Goal: Task Accomplishment & Management: Use online tool/utility

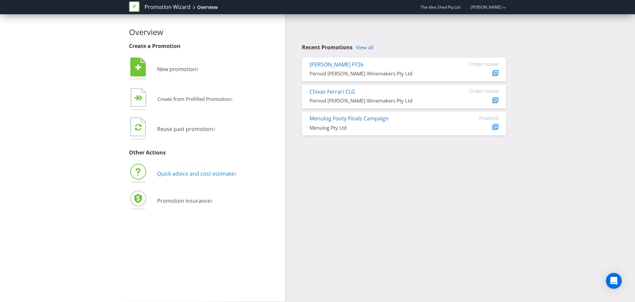
click at [214, 174] on span "Quick advice and cost estimate" at bounding box center [195, 173] width 77 height 7
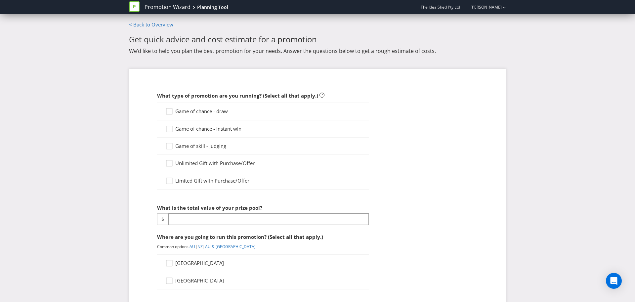
click at [195, 129] on span "Game of chance - instant win" at bounding box center [208, 128] width 66 height 7
click at [0, 0] on input "Game of chance - instant win" at bounding box center [0, 0] width 0 height 0
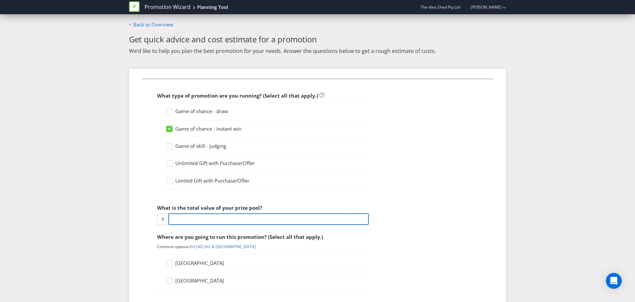
click at [202, 220] on input "number" at bounding box center [268, 219] width 200 height 12
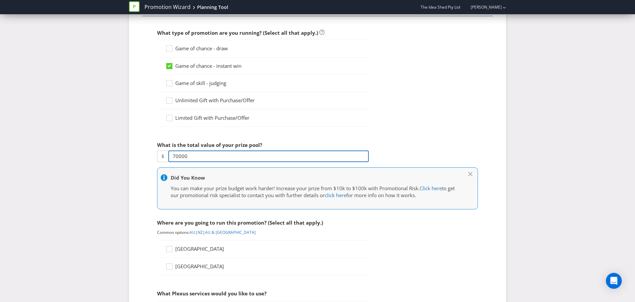
scroll to position [65, 0]
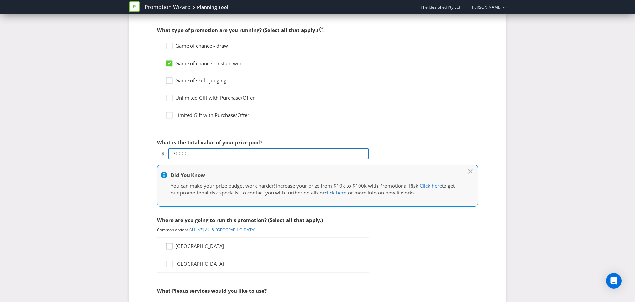
type input "70000"
click at [173, 248] on icon at bounding box center [170, 248] width 10 height 10
click at [0, 0] on input "[GEOGRAPHIC_DATA]" at bounding box center [0, 0] width 0 height 0
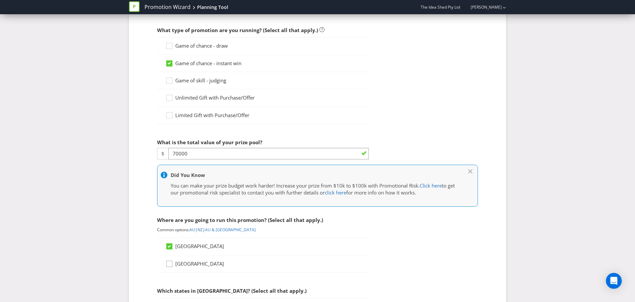
click at [171, 264] on icon at bounding box center [170, 265] width 10 height 10
click at [0, 0] on input "[GEOGRAPHIC_DATA]" at bounding box center [0, 0] width 0 height 0
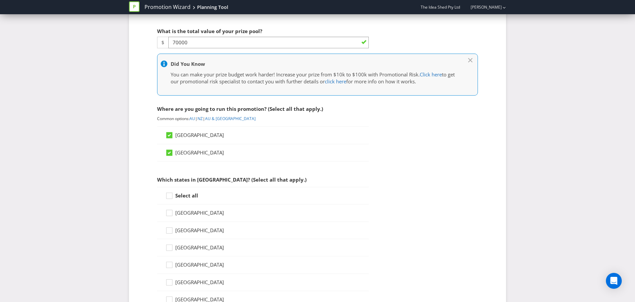
scroll to position [177, 0]
click at [169, 194] on div at bounding box center [169, 192] width 3 height 3
click at [0, 0] on input "Select all" at bounding box center [0, 0] width 0 height 0
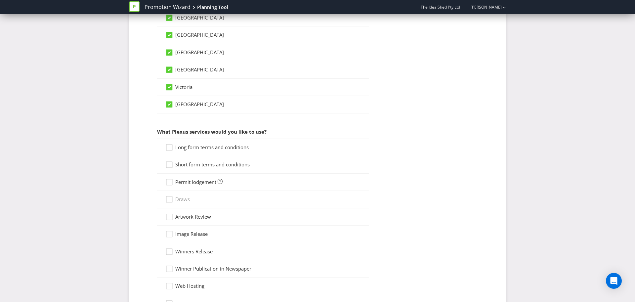
scroll to position [458, 0]
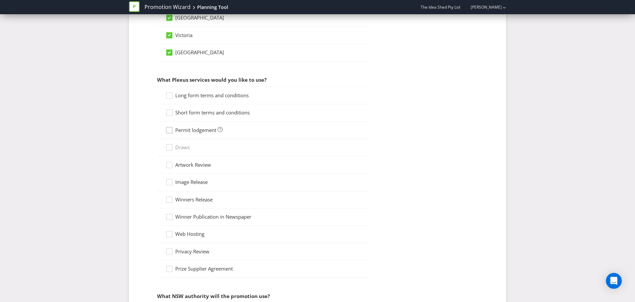
click at [173, 133] on icon at bounding box center [170, 132] width 10 height 10
click at [0, 0] on input "Permit lodgement" at bounding box center [0, 0] width 0 height 0
click at [172, 116] on icon at bounding box center [169, 113] width 6 height 6
click at [0, 0] on input "Short form terms and conditions" at bounding box center [0, 0] width 0 height 0
click at [174, 94] on div "Long form terms and conditions" at bounding box center [263, 96] width 212 height 18
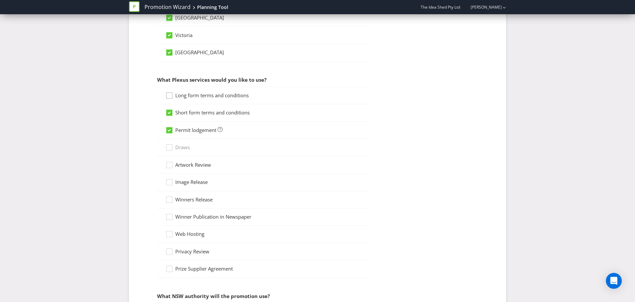
click at [168, 97] on icon at bounding box center [170, 97] width 10 height 10
click at [0, 0] on input "Long form terms and conditions" at bounding box center [0, 0] width 0 height 0
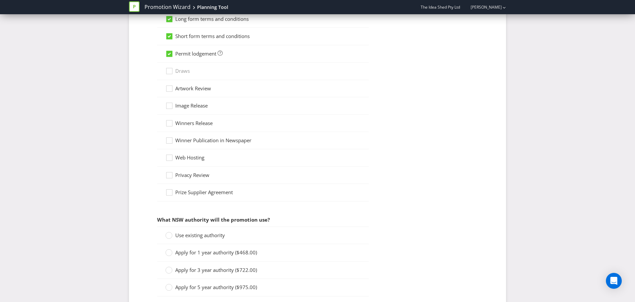
scroll to position [589, 0]
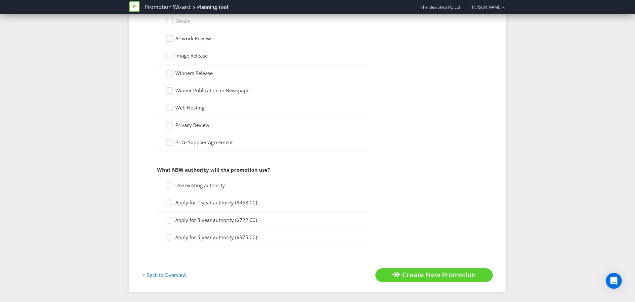
drag, startPoint x: 167, startPoint y: 184, endPoint x: 176, endPoint y: 185, distance: 9.4
click at [167, 184] on div at bounding box center [168, 182] width 3 height 3
click at [0, 0] on input "Use existing authority" at bounding box center [0, 0] width 0 height 0
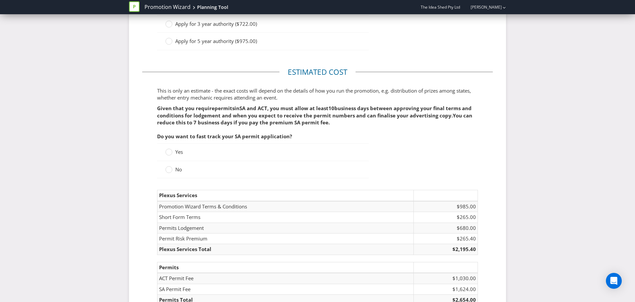
scroll to position [782, 0]
click at [167, 150] on div at bounding box center [168, 148] width 3 height 3
click at [0, 0] on input "Yes" at bounding box center [0, 0] width 0 height 0
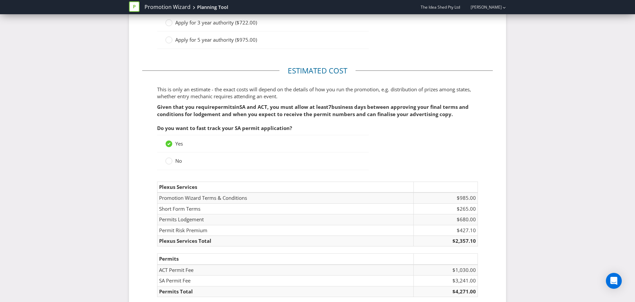
drag, startPoint x: 270, startPoint y: 111, endPoint x: 463, endPoint y: 119, distance: 192.5
click at [463, 118] on p "Given that you require permits in SA and ACT , you must allow at least 7 busine…" at bounding box center [317, 110] width 321 height 14
